Goal: Transaction & Acquisition: Purchase product/service

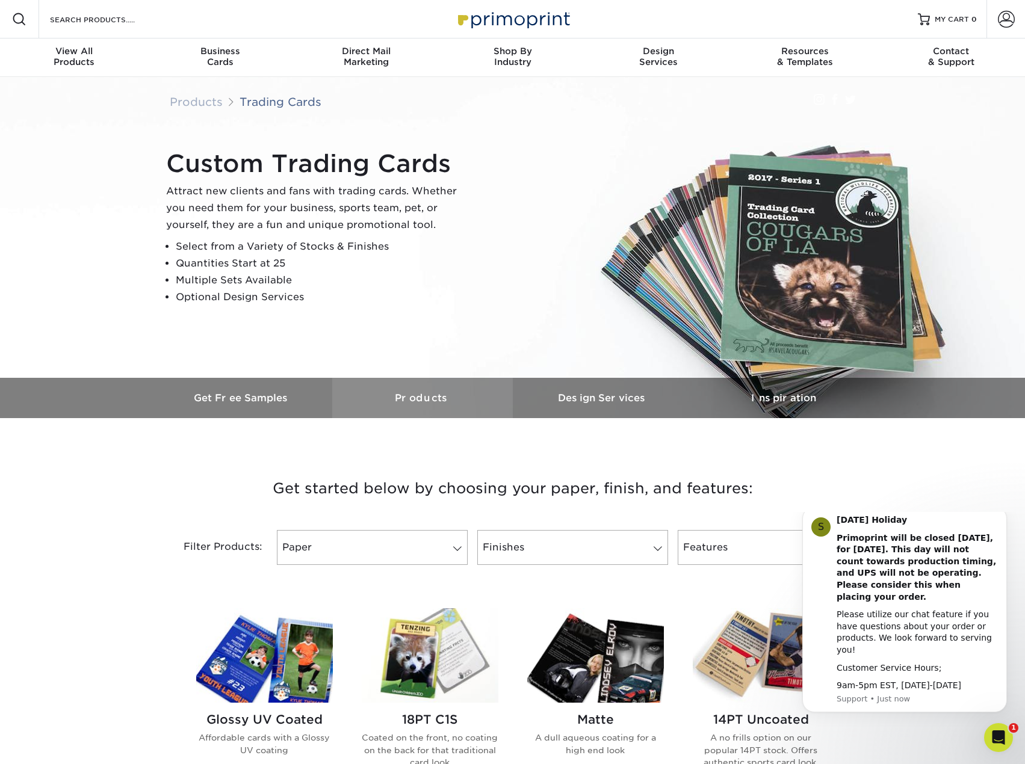
click at [393, 403] on h3 "Products" at bounding box center [422, 397] width 180 height 11
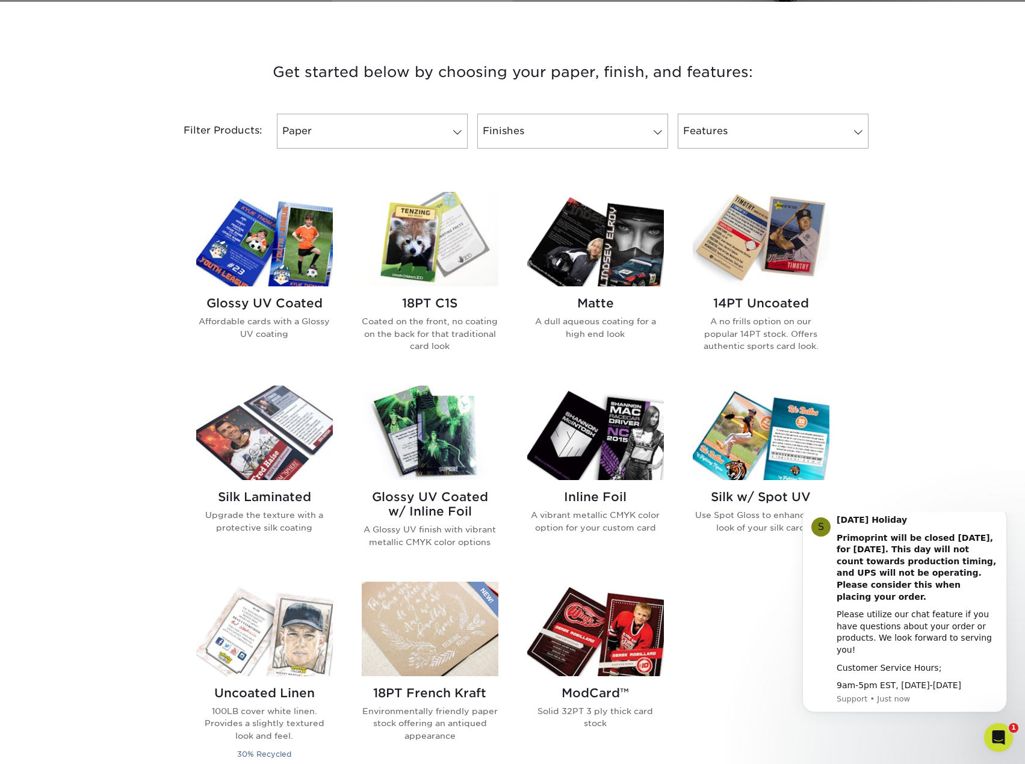
scroll to position [418, 0]
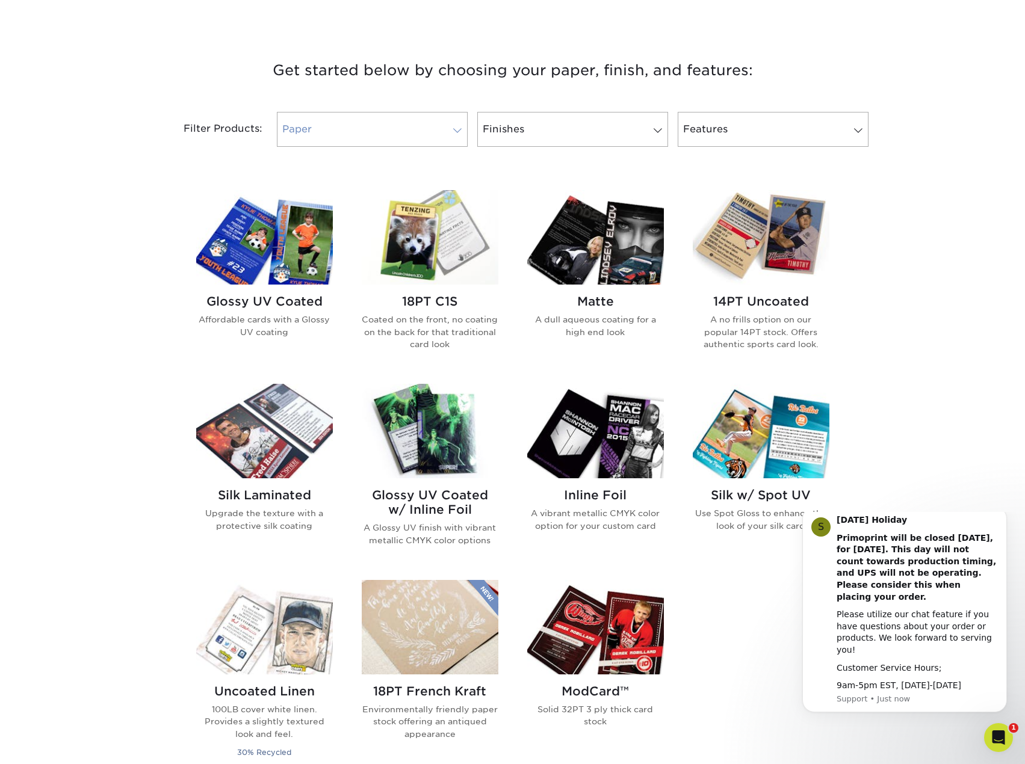
click at [398, 137] on link "Paper" at bounding box center [372, 129] width 191 height 35
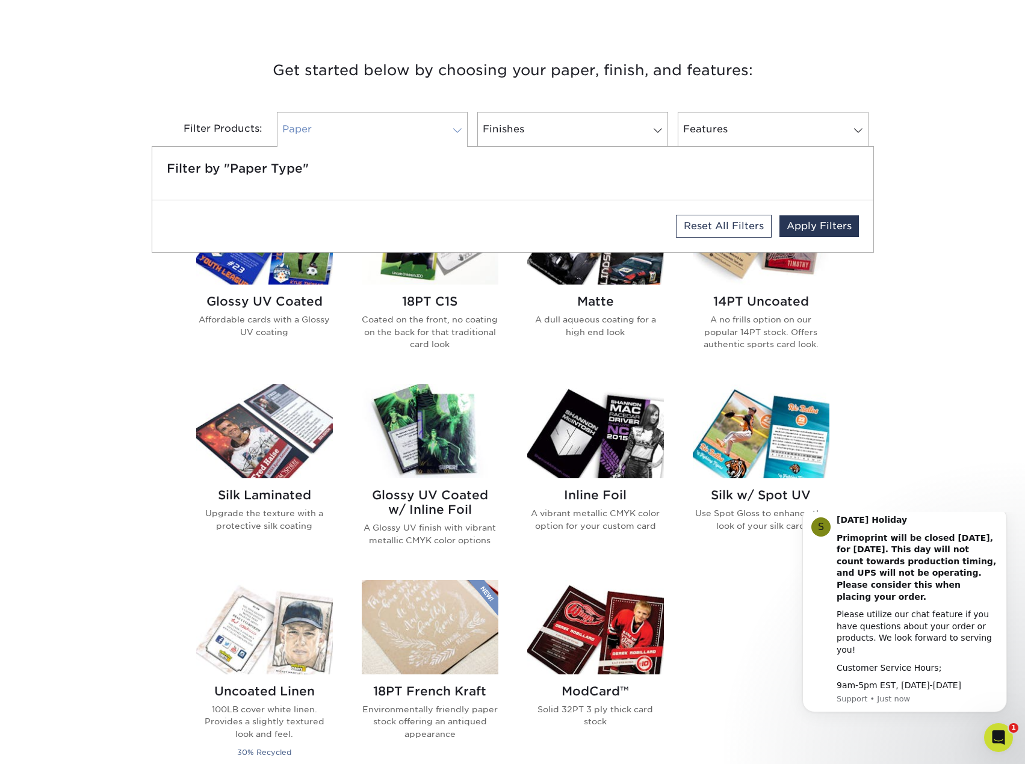
click at [398, 137] on link "Paper" at bounding box center [372, 129] width 191 height 35
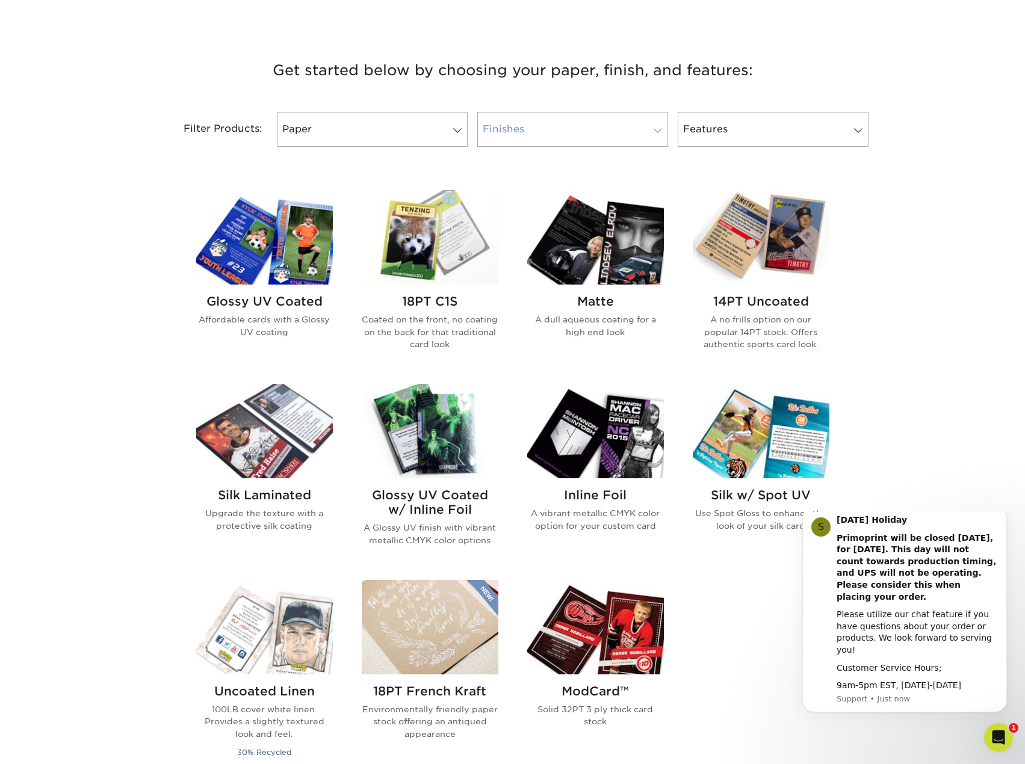
click at [628, 135] on link "Finishes" at bounding box center [572, 129] width 191 height 35
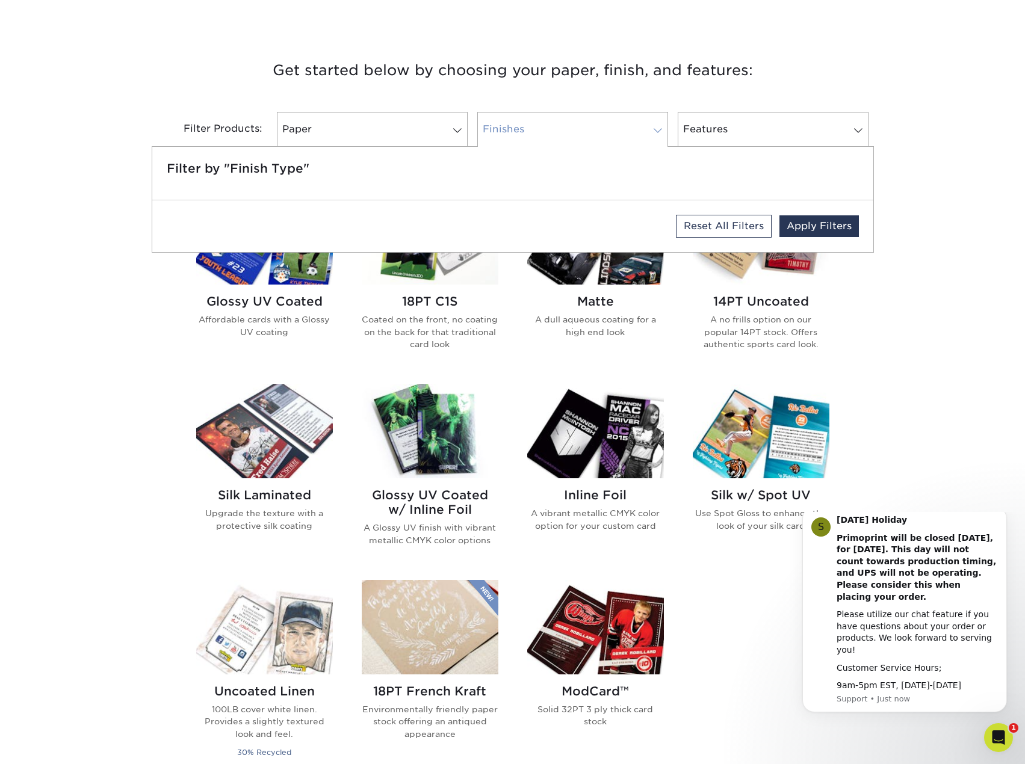
click at [628, 135] on link "Finishes" at bounding box center [572, 129] width 191 height 35
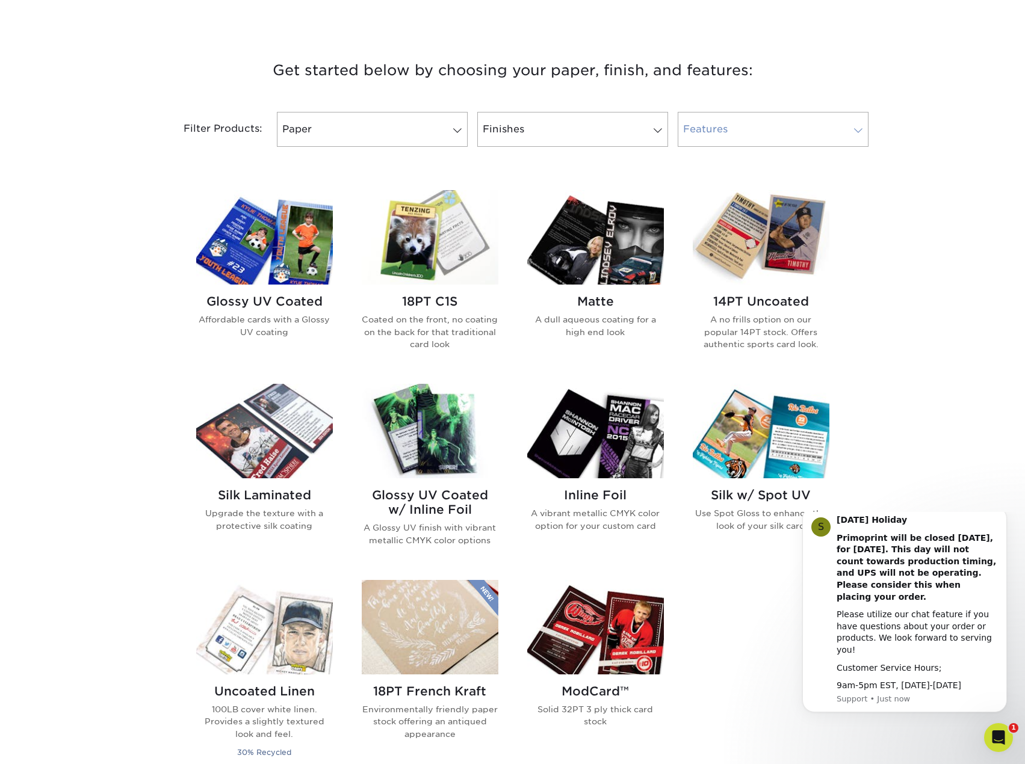
click at [730, 126] on link "Features" at bounding box center [772, 129] width 191 height 35
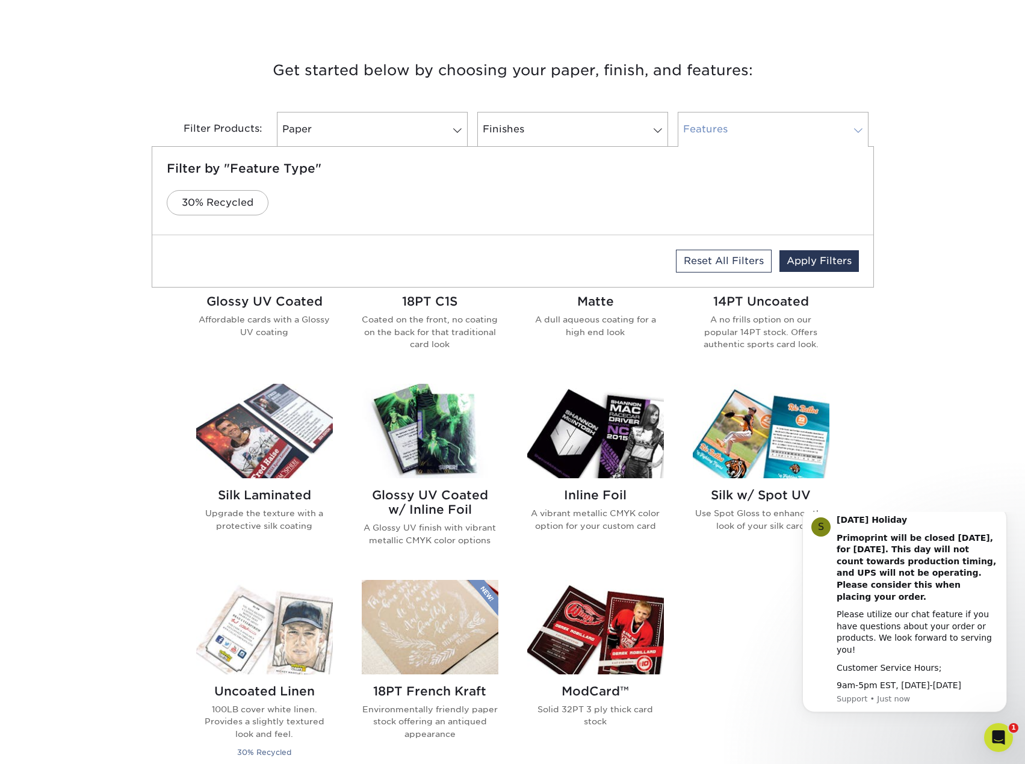
click at [730, 126] on link "Features" at bounding box center [772, 129] width 191 height 35
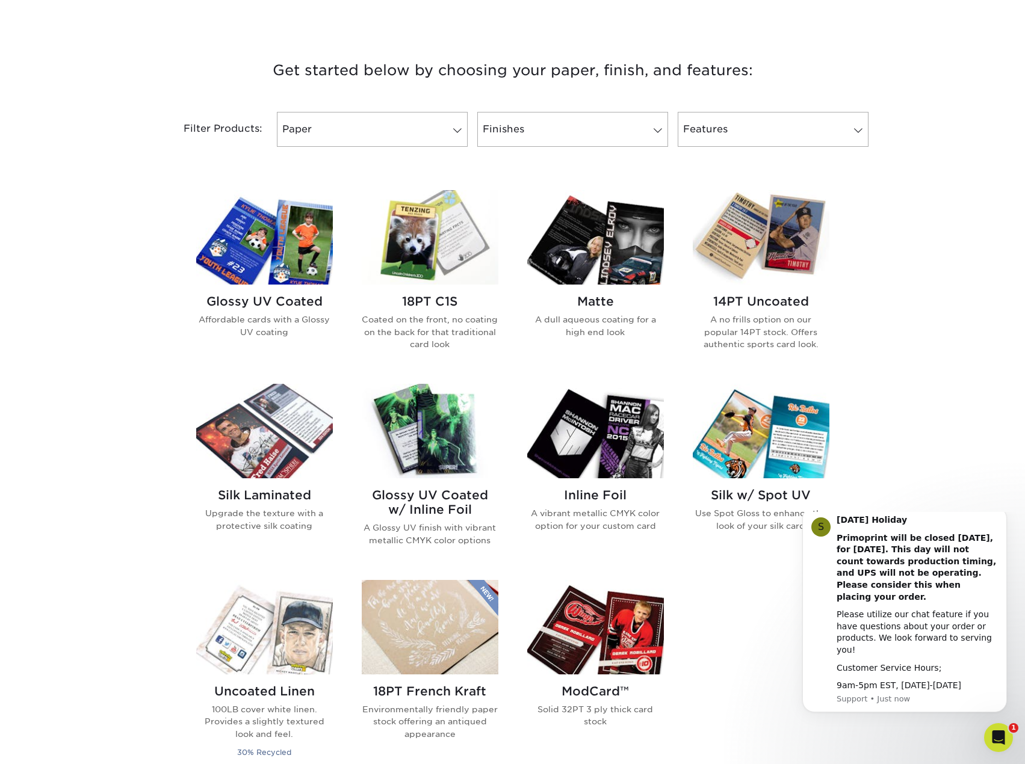
click at [239, 245] on img at bounding box center [264, 237] width 137 height 94
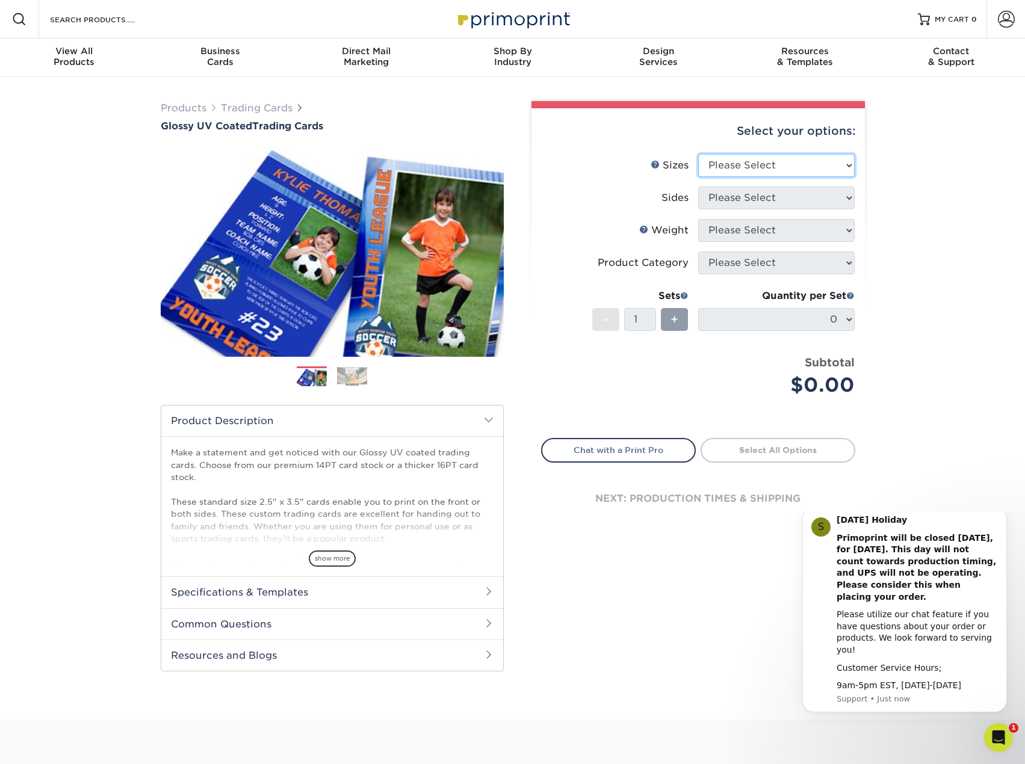
click at [746, 163] on select "Please Select 2.5" x 3.5"" at bounding box center [776, 165] width 156 height 23
select select "2.50x3.50"
click at [698, 154] on select "Please Select 2.5" x 3.5"" at bounding box center [776, 165] width 156 height 23
click at [736, 207] on select "Please Select Print Both Sides Print Front Only" at bounding box center [776, 198] width 156 height 23
select select "13abbda7-1d64-4f25-8bb2-c179b224825d"
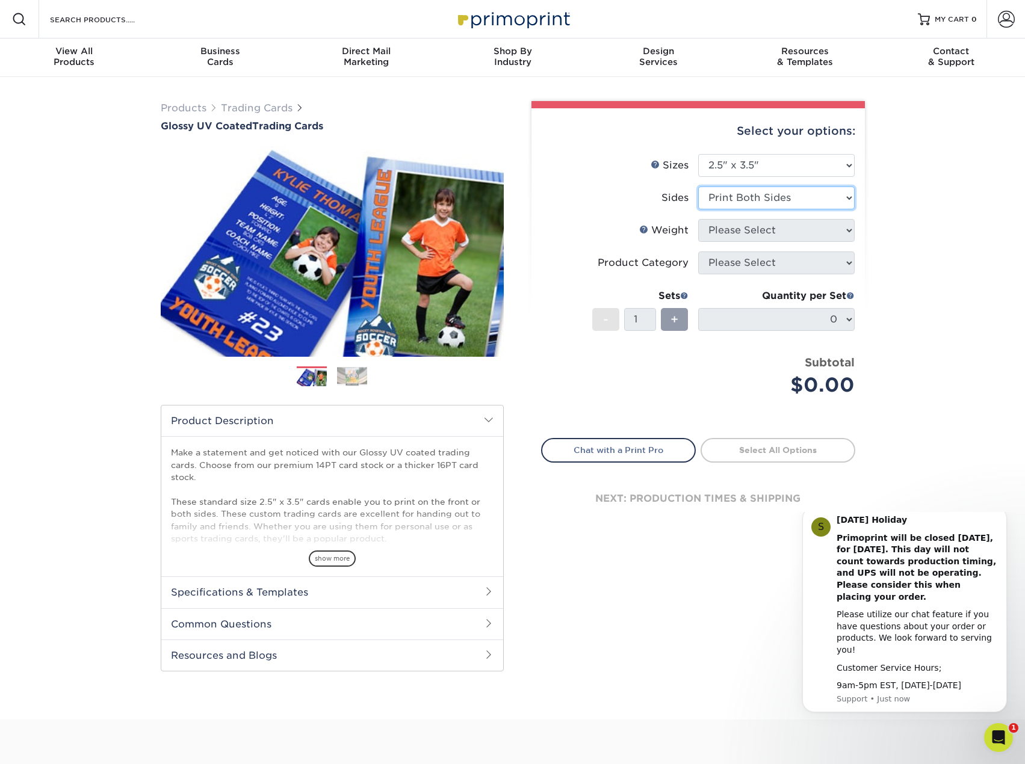
click at [698, 187] on select "Please Select Print Both Sides Print Front Only" at bounding box center [776, 198] width 156 height 23
click at [728, 229] on select "Please Select 16PT 14PT 18PT C1S" at bounding box center [776, 230] width 156 height 23
click at [743, 198] on select "Please Select Print Both Sides Print Front Only" at bounding box center [776, 198] width 156 height 23
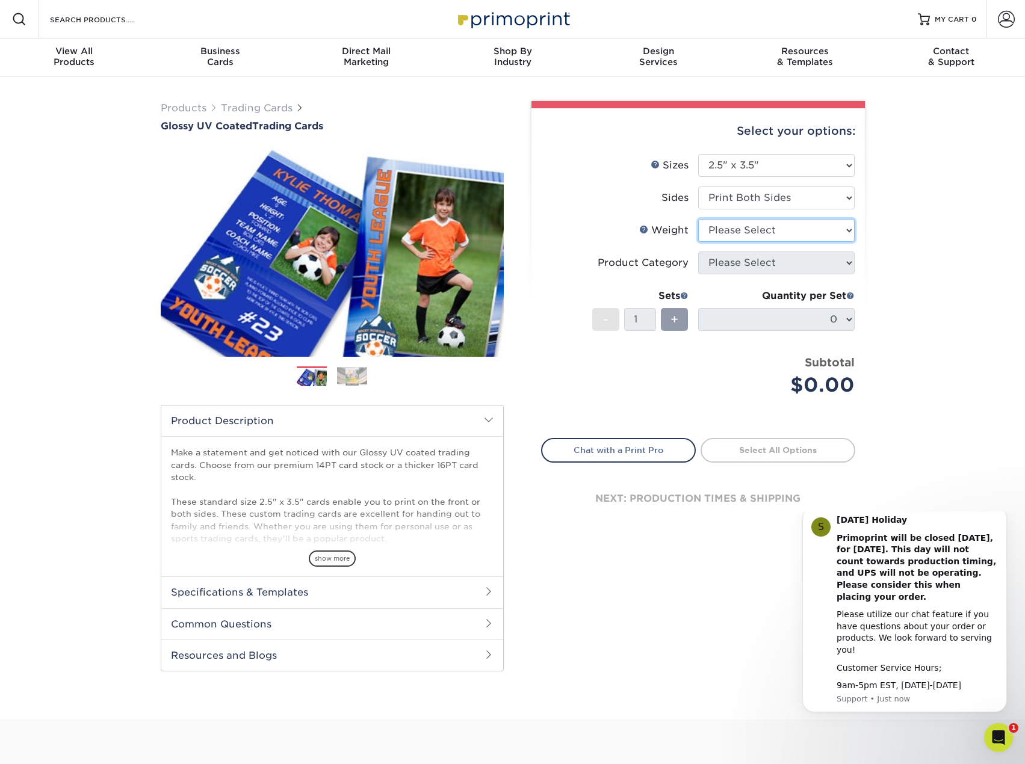
click at [747, 238] on select "Please Select 16PT 14PT 18PT C1S" at bounding box center [776, 230] width 156 height 23
select select "18PTC1S"
click at [698, 219] on select "Please Select 16PT 14PT 18PT C1S" at bounding box center [776, 230] width 156 height 23
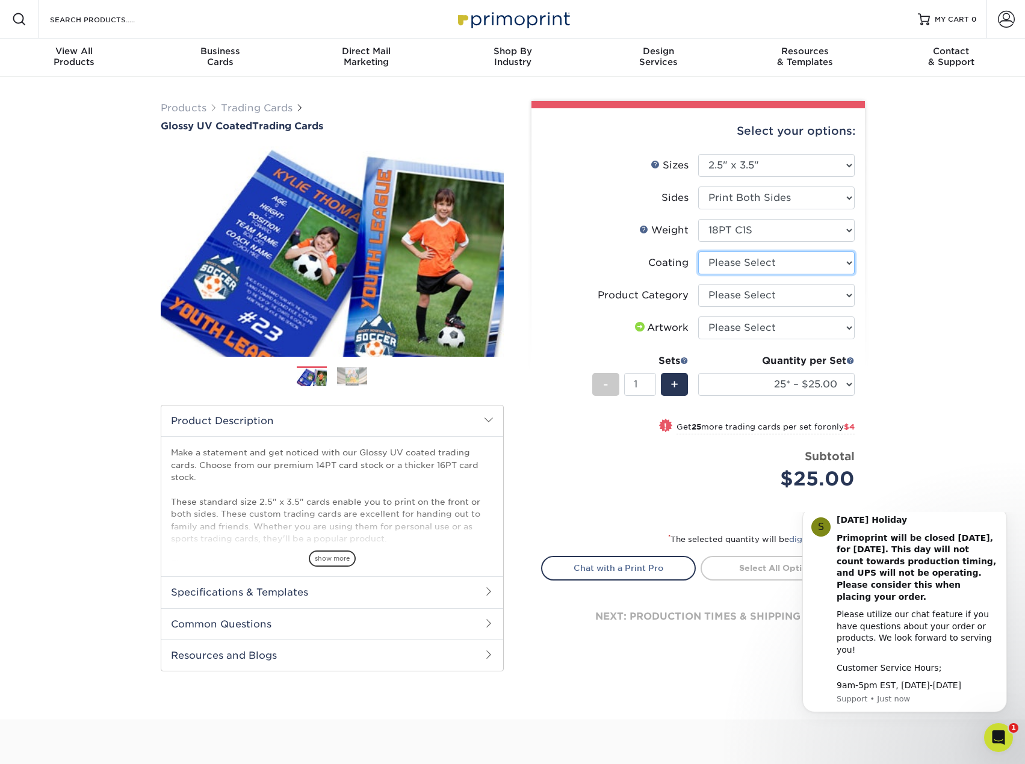
click at [738, 270] on select at bounding box center [776, 262] width 156 height 23
click at [698, 251] on select at bounding box center [776, 262] width 156 height 23
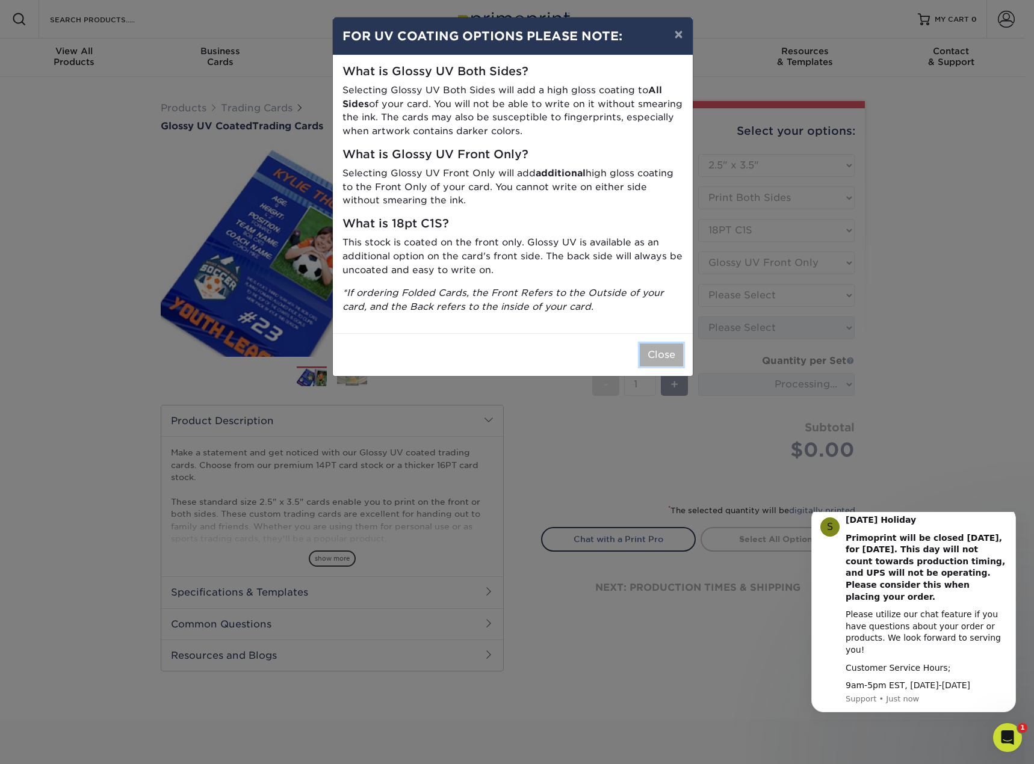
click at [673, 358] on button "Close" at bounding box center [661, 355] width 43 height 23
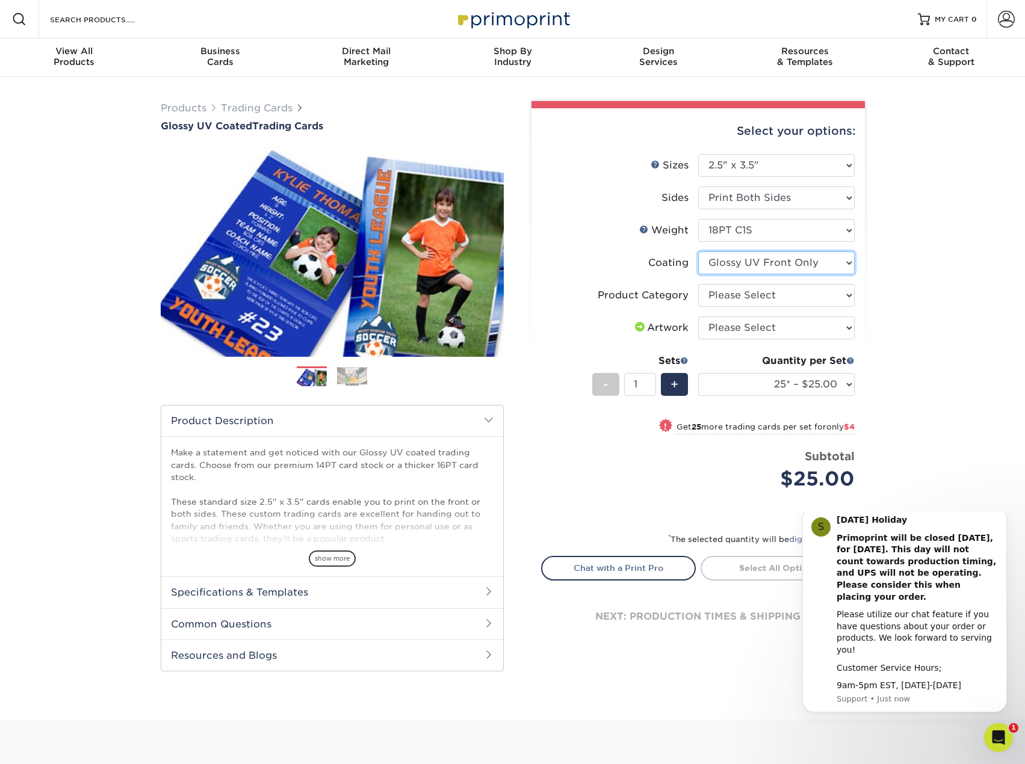
click at [806, 271] on select at bounding box center [776, 262] width 156 height 23
select select "-1"
click at [698, 251] on select at bounding box center [776, 262] width 156 height 23
select select
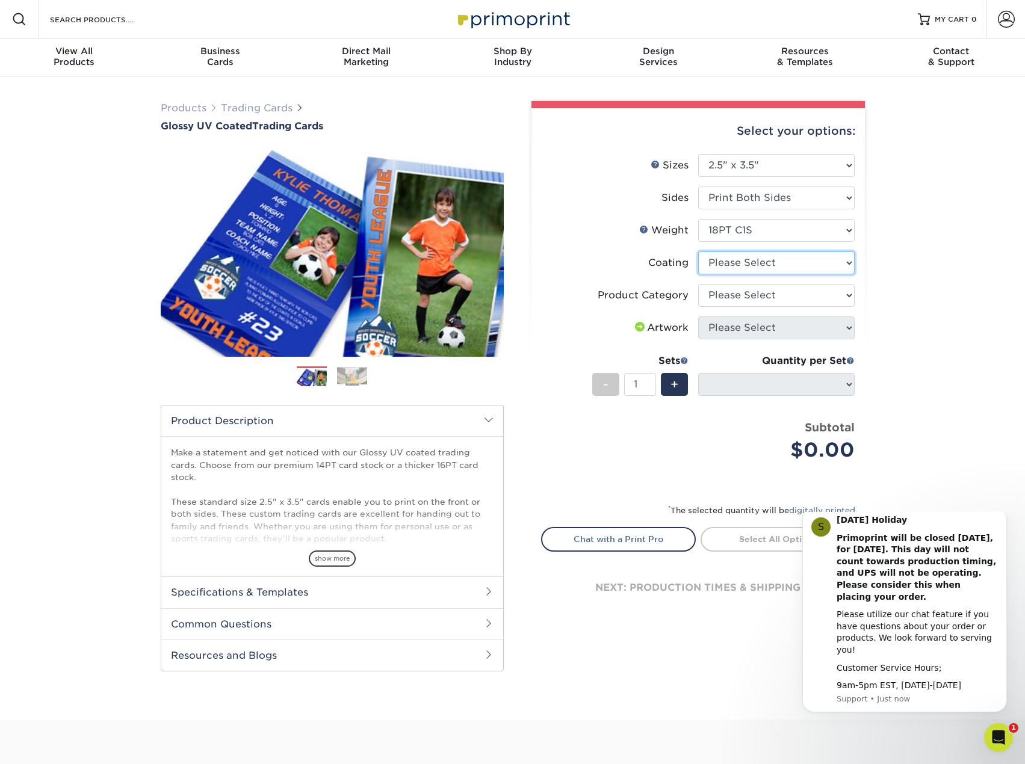
click at [794, 264] on select at bounding box center [776, 262] width 156 height 23
select select "1e8116af-acfc-44b1-83dc-8181aa338834"
click at [698, 251] on select at bounding box center [776, 262] width 156 height 23
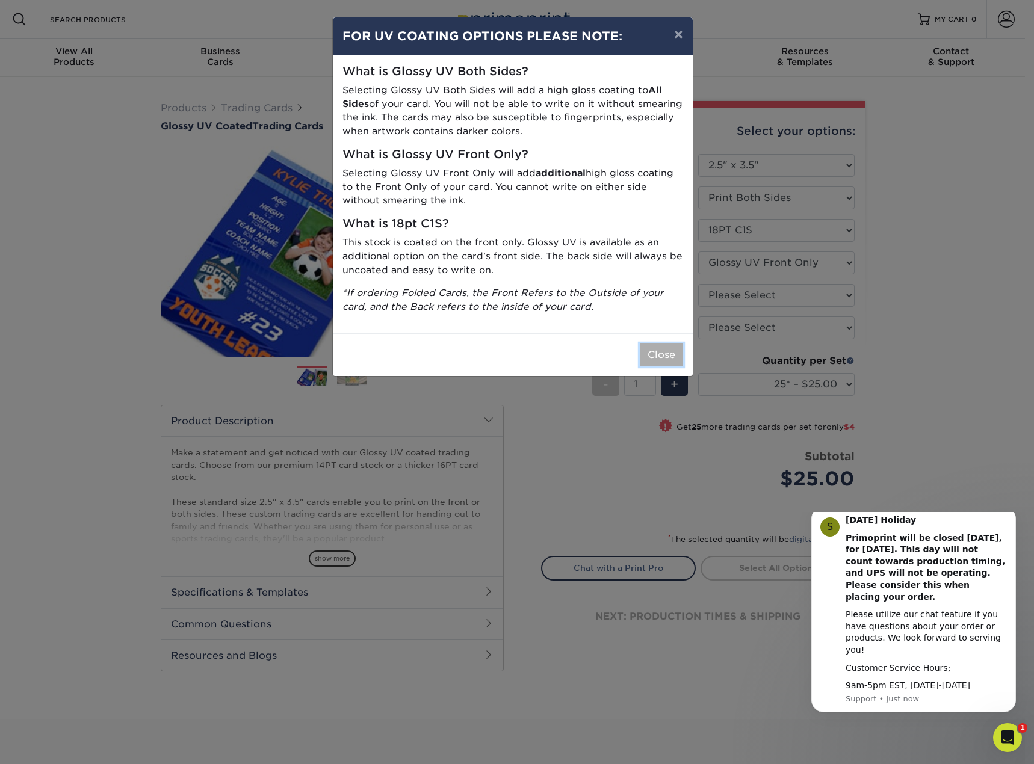
click at [673, 356] on button "Close" at bounding box center [661, 355] width 43 height 23
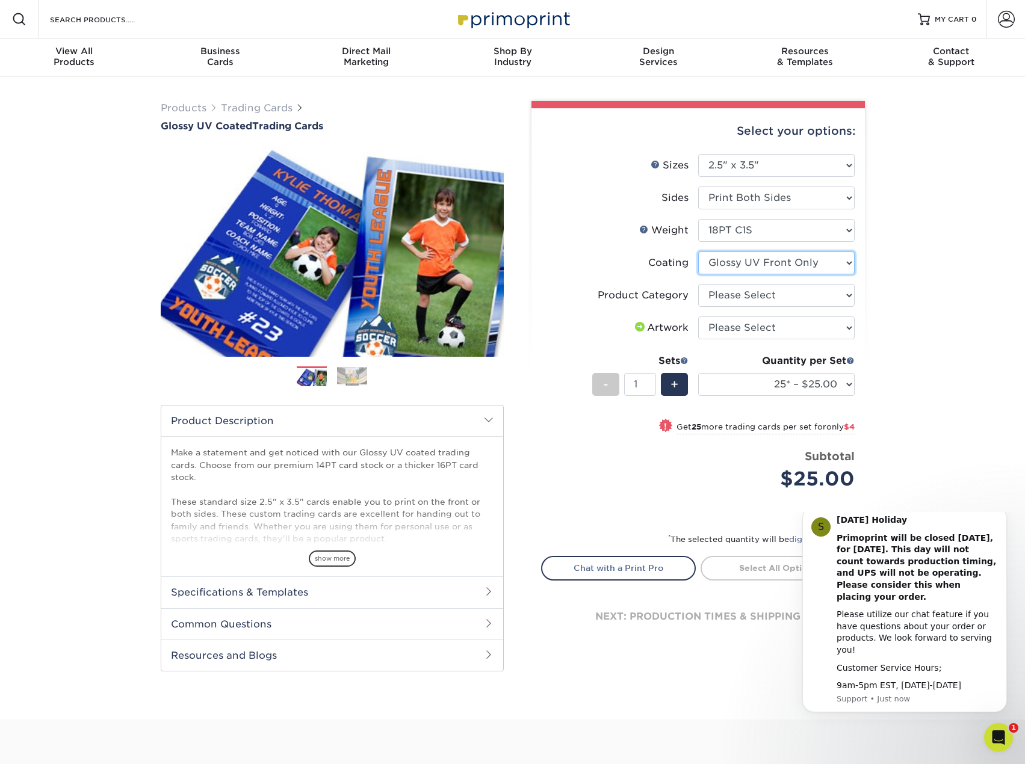
click at [738, 268] on select at bounding box center [776, 262] width 156 height 23
click at [877, 343] on div "Products Trading Cards Glossy UV Coated Trading Cards Previous Next /" at bounding box center [512, 398] width 1025 height 643
click at [841, 383] on select "25* – $25.00 50* – $29.00 75* – $37.00 100* – $41.00 250* – $48.00 500 – $58.00…" at bounding box center [776, 384] width 156 height 23
select select "50* – $29.00"
click at [698, 373] on select "25* – $25.00 50* – $29.00 75* – $37.00 100* – $41.00 250* – $48.00 500 – $58.00…" at bounding box center [776, 384] width 156 height 23
